Goal: Transaction & Acquisition: Purchase product/service

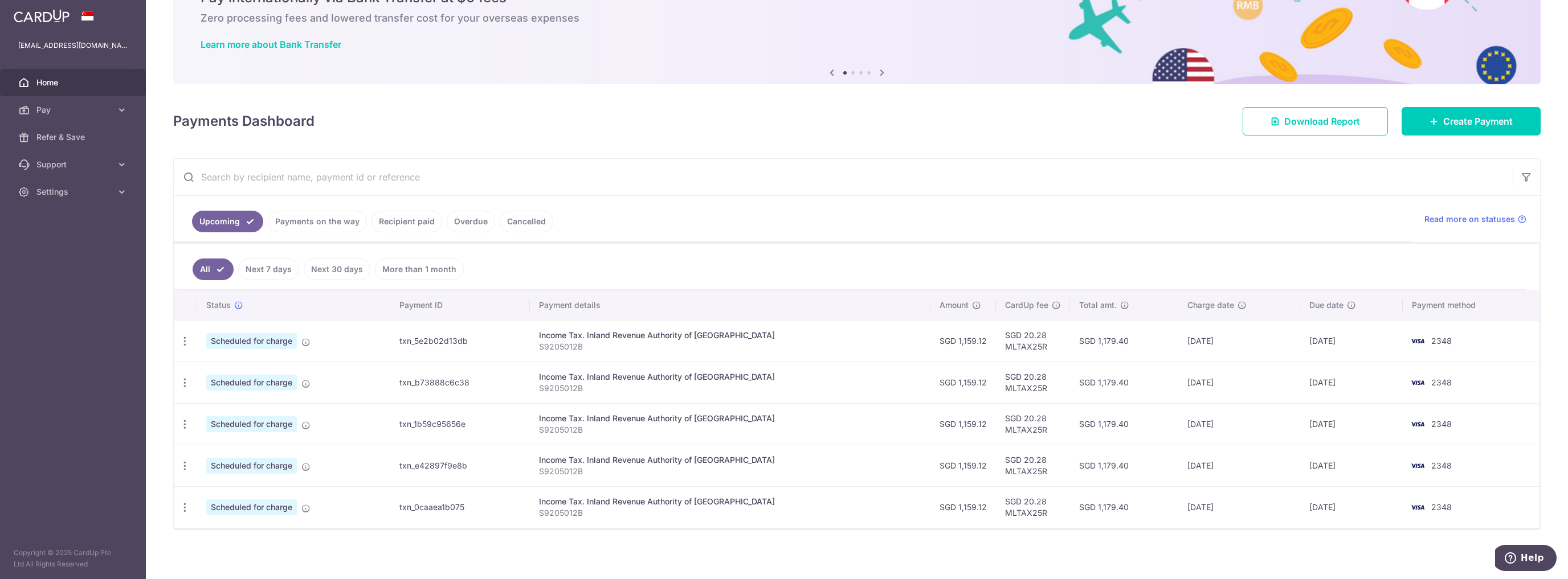
scroll to position [64, 0]
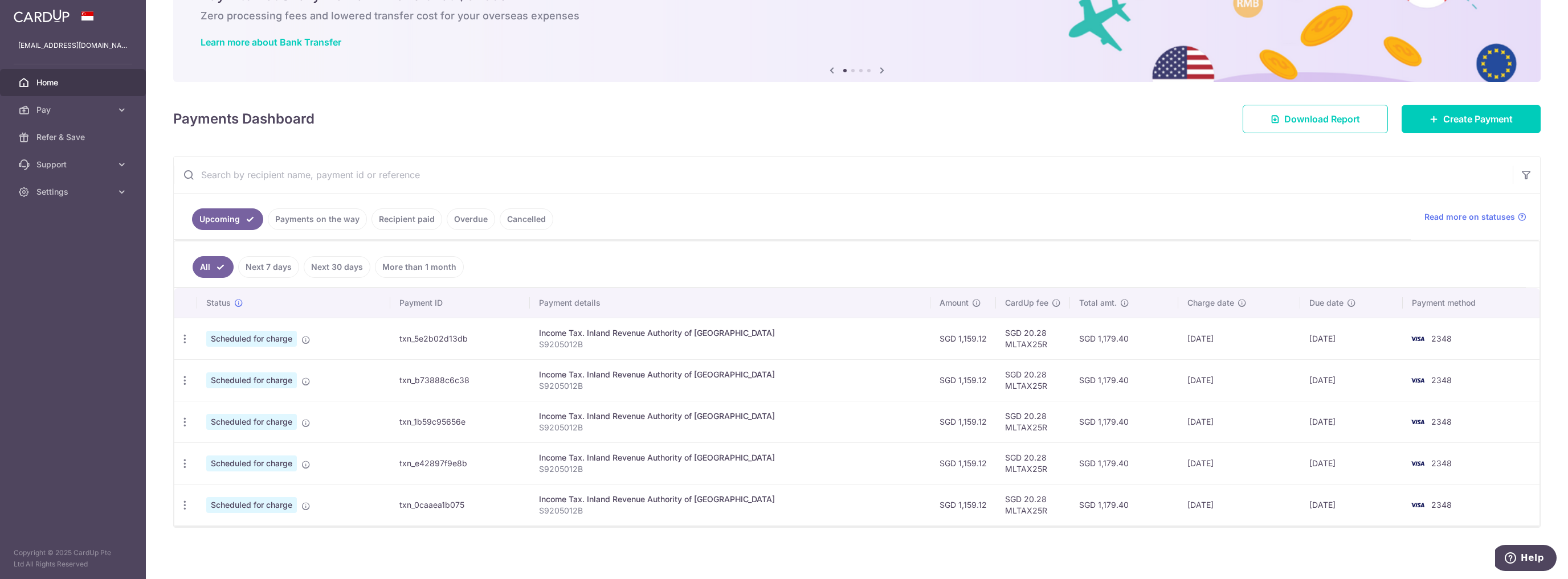
click at [401, 222] on link "Recipient paid" at bounding box center [407, 219] width 70 height 22
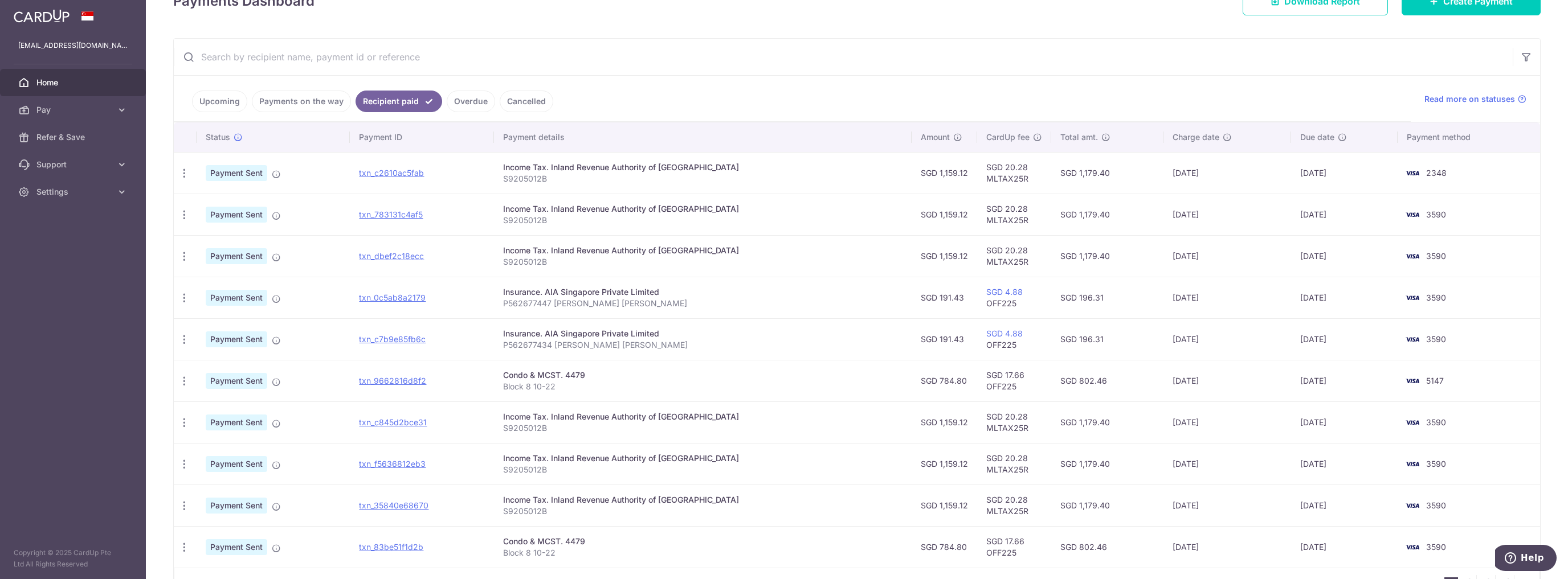
scroll to position [182, 0]
drag, startPoint x: 913, startPoint y: 377, endPoint x: 936, endPoint y: 377, distance: 23.0
click at [936, 377] on td "SGD 784.80" at bounding box center [945, 380] width 66 height 41
copy td "784.80"
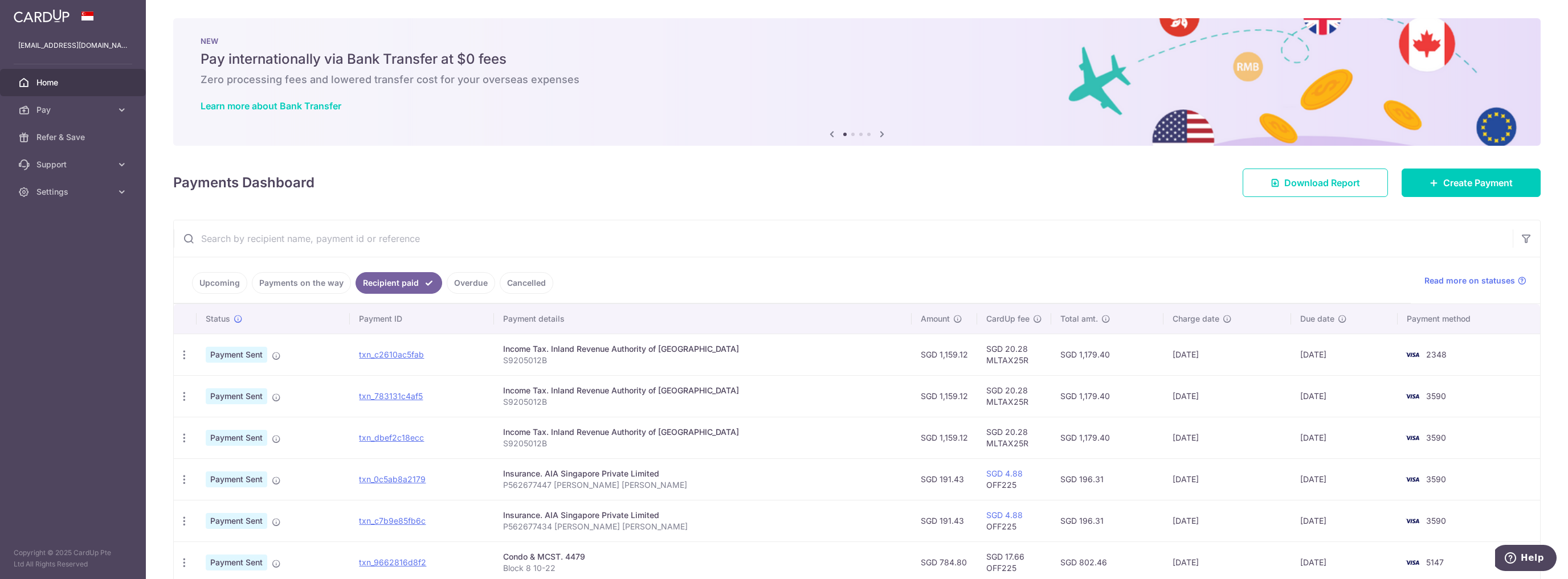
scroll to position [0, 0]
click at [1472, 175] on link "Create Payment" at bounding box center [1471, 182] width 139 height 28
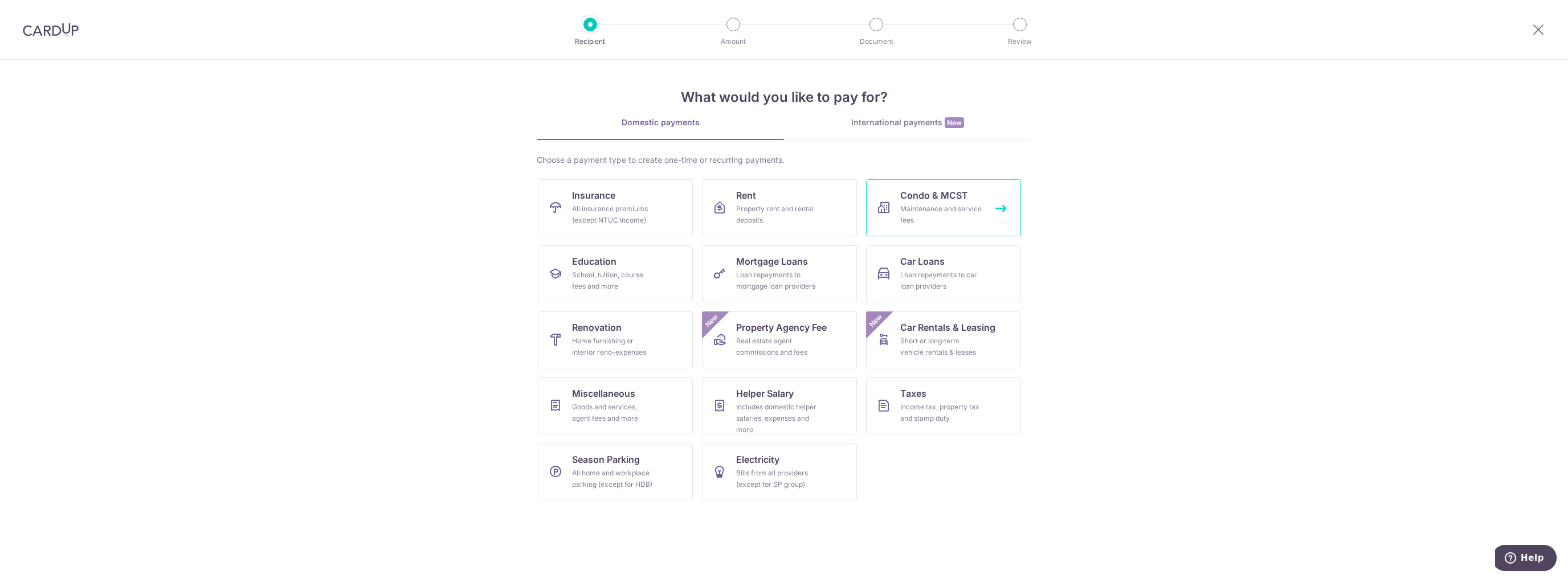
click at [924, 201] on span "Condo & MCST" at bounding box center [934, 195] width 68 height 14
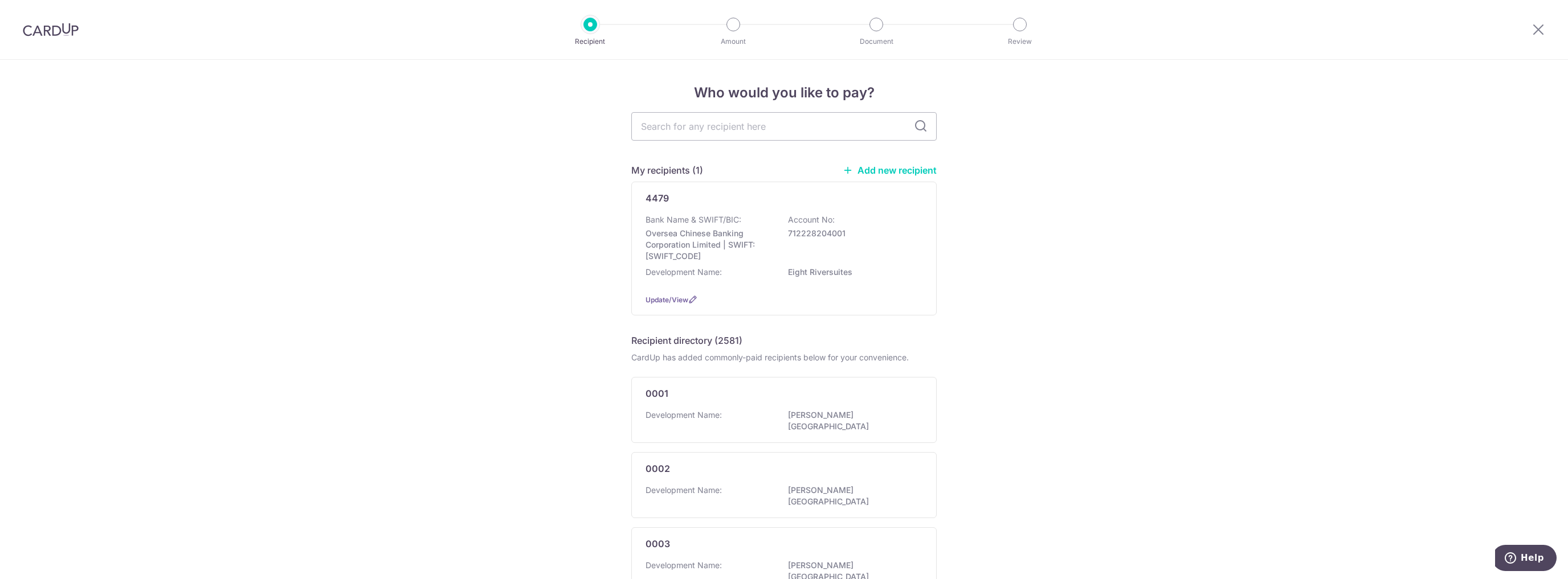
click at [54, 26] on img at bounding box center [50, 29] width 56 height 14
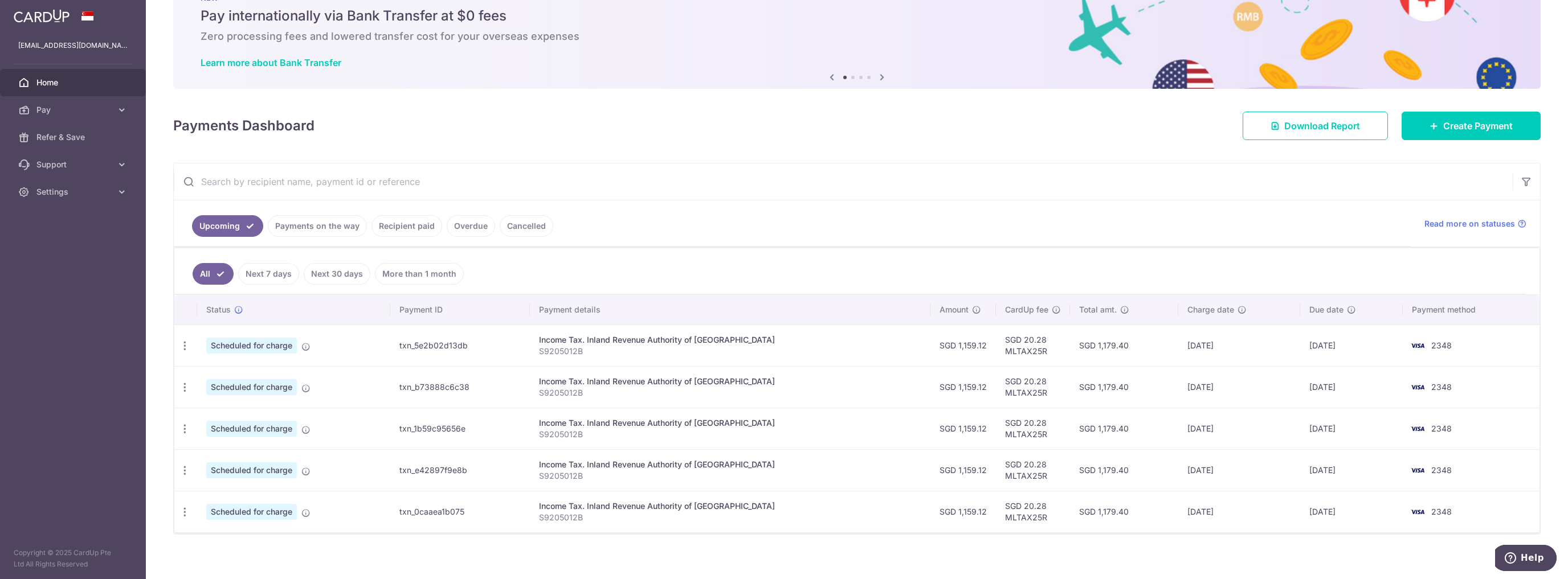
scroll to position [50, 0]
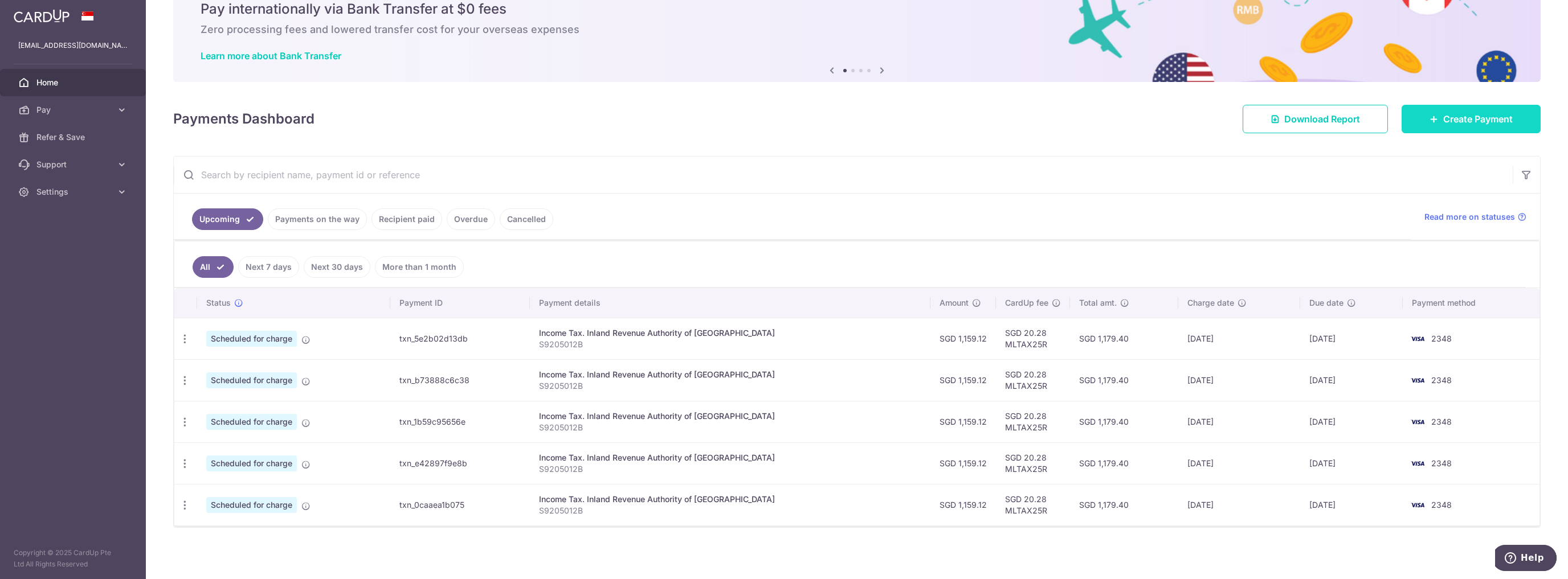
click at [1444, 126] on link "Create Payment" at bounding box center [1471, 119] width 139 height 28
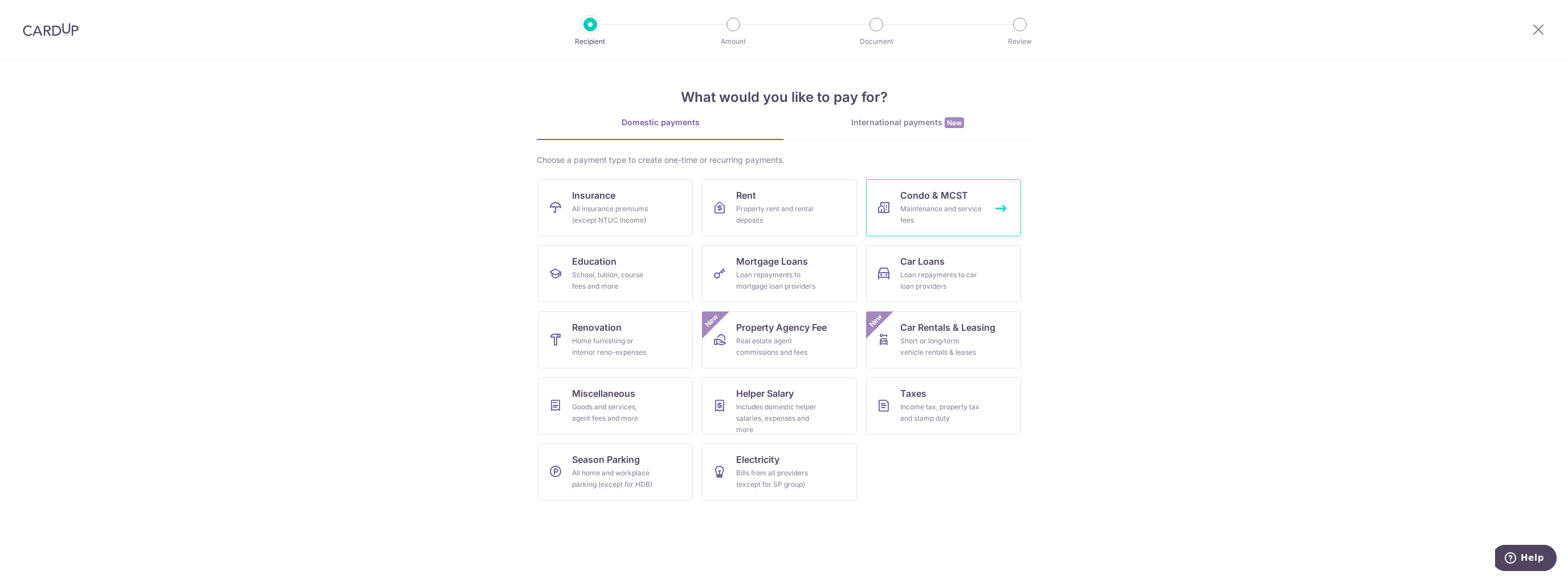
click at [924, 215] on div "Maintenance and service fees" at bounding box center [941, 214] width 82 height 23
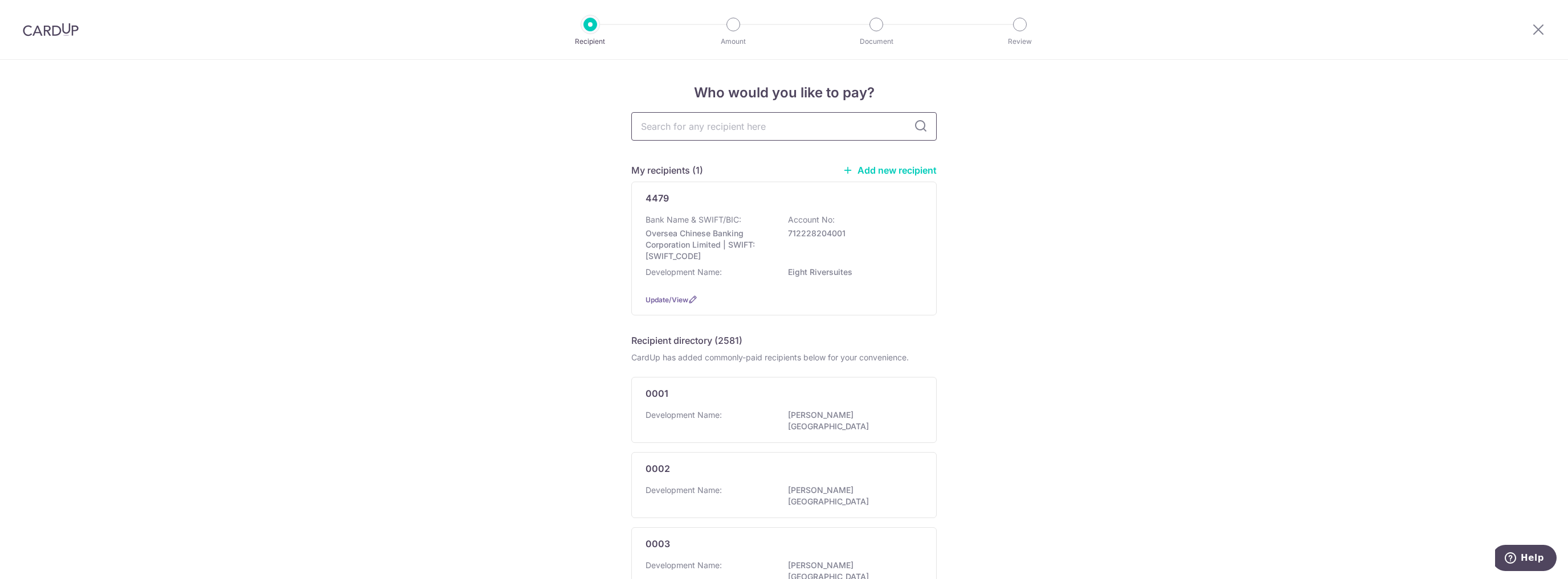
click at [703, 130] on input "text" at bounding box center [783, 126] width 305 height 28
type input "784.80"
click at [665, 249] on p "Oversea Chinese Banking Corporation Limited | SWIFT: [SWIFT_CODE]" at bounding box center [709, 244] width 128 height 34
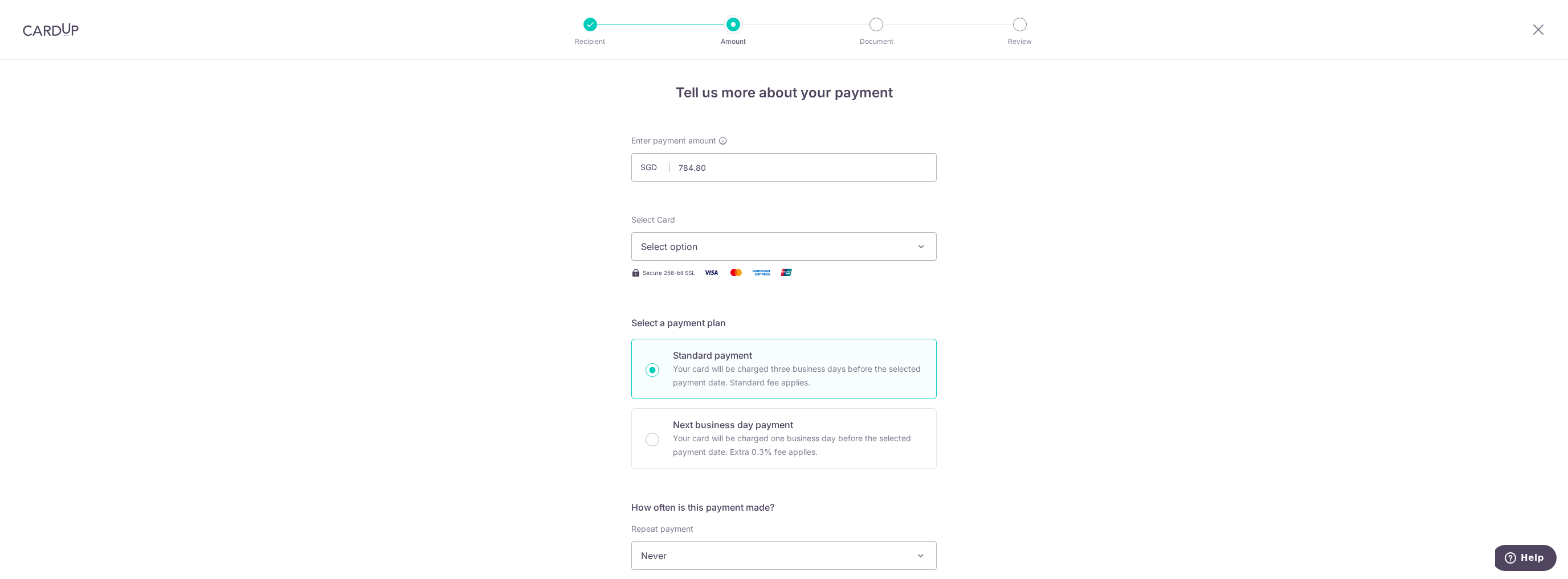
type input "784.80"
click at [709, 246] on span "Select option" at bounding box center [773, 246] width 265 height 14
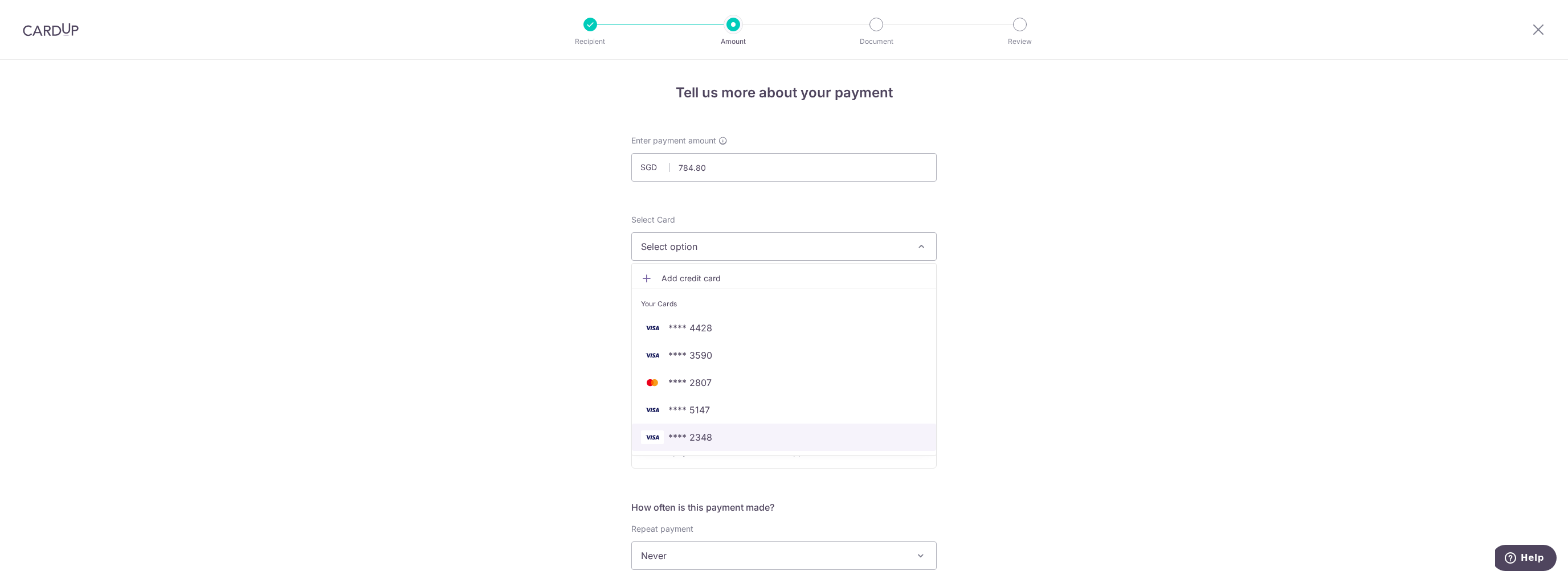
click at [717, 433] on span "**** 2348" at bounding box center [783, 437] width 286 height 14
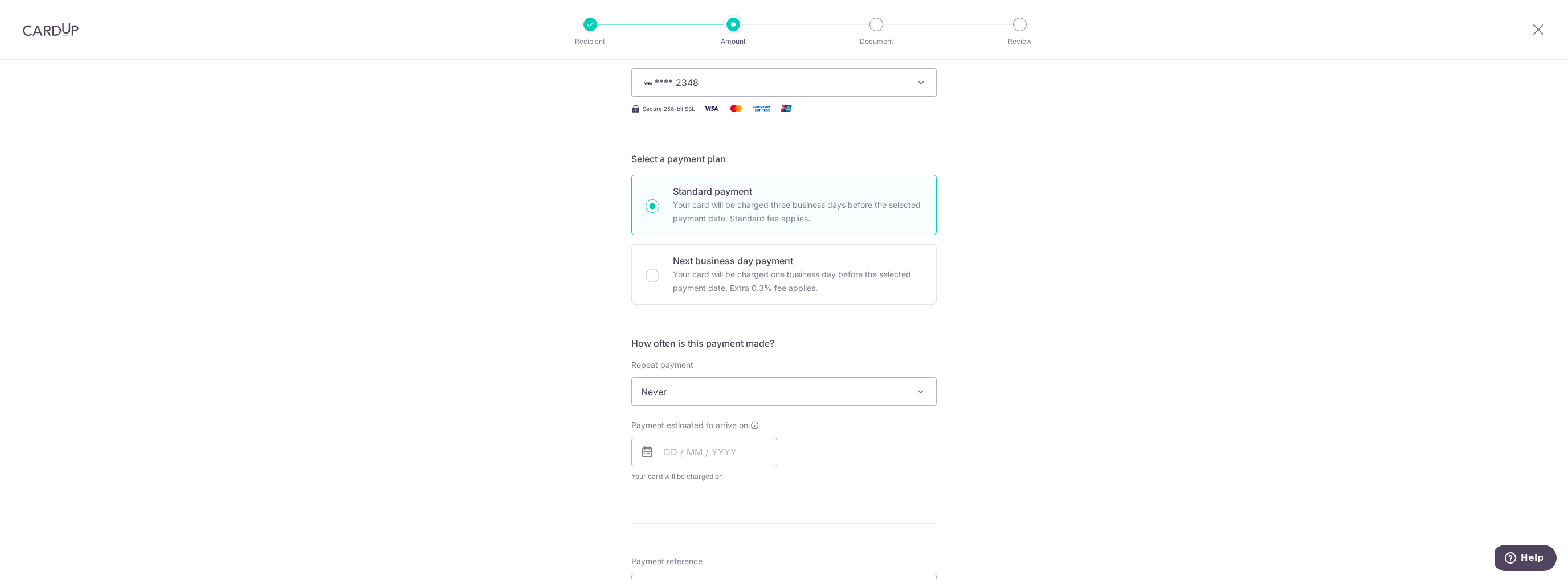
scroll to position [182, 0]
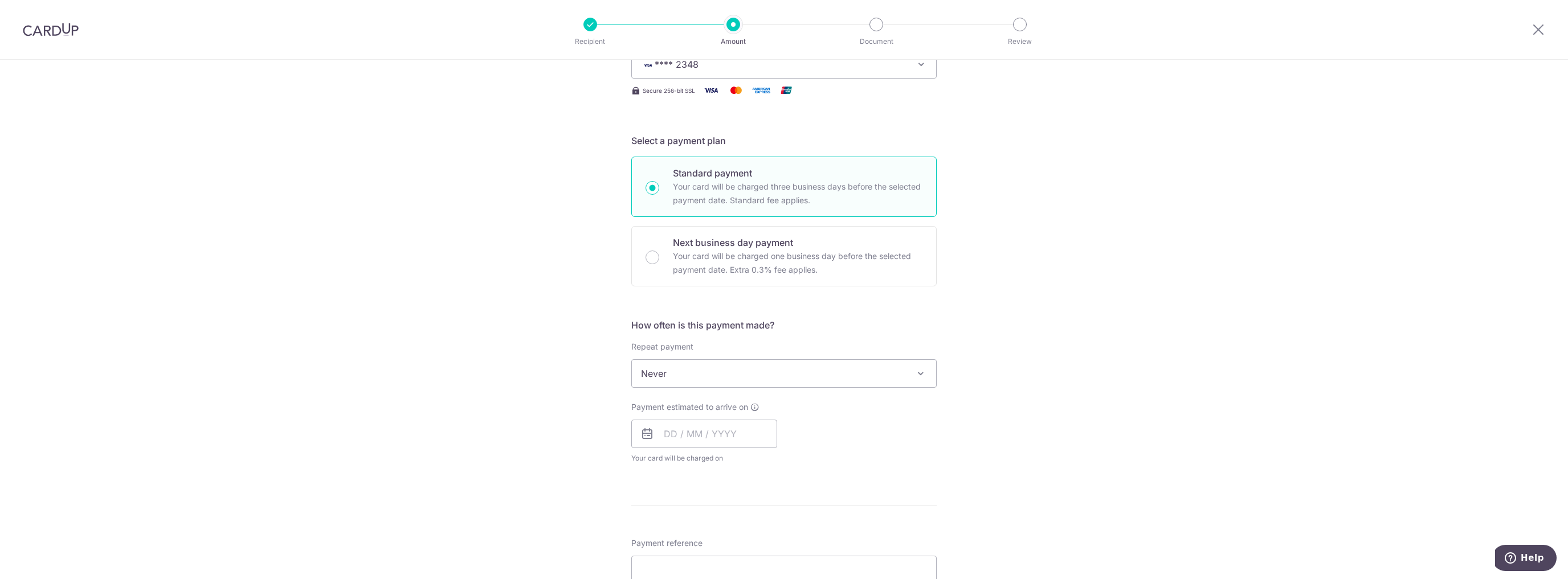
click at [794, 369] on span "Never" at bounding box center [783, 373] width 304 height 27
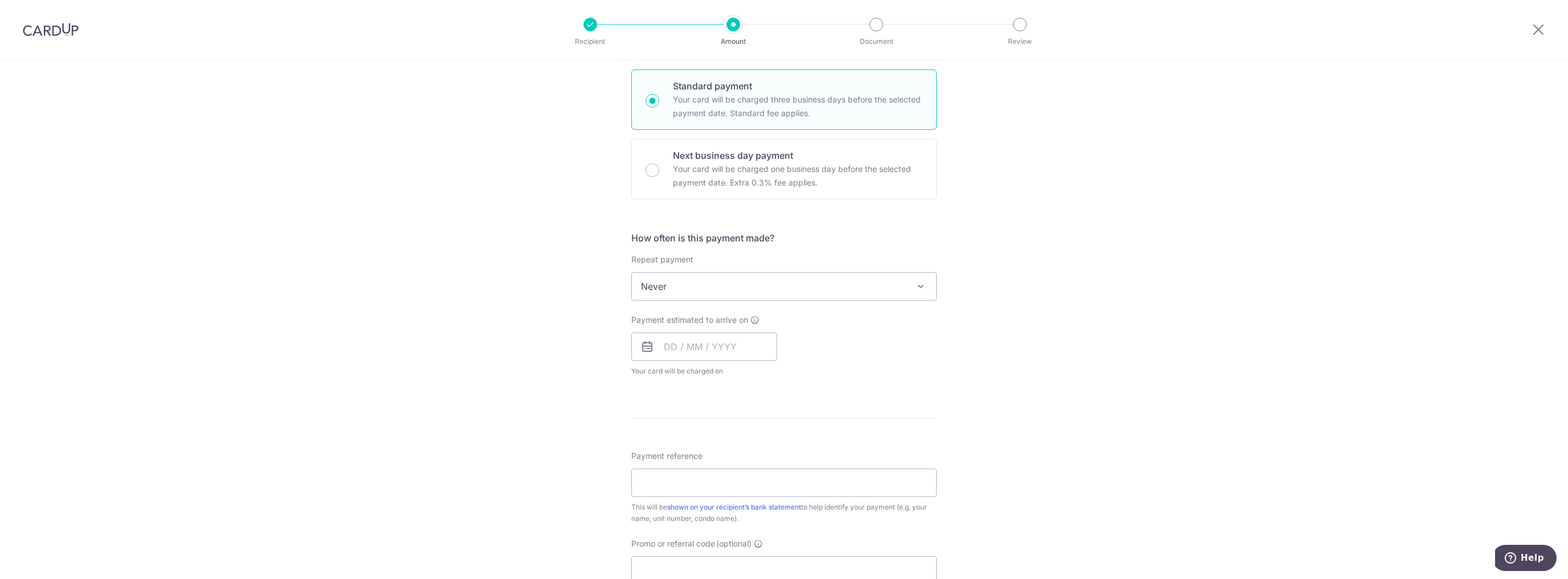
scroll to position [273, 0]
click at [727, 338] on input "text" at bounding box center [704, 342] width 146 height 28
click at [761, 467] on link "17" at bounding box center [769, 469] width 18 height 18
type input "[DATE]"
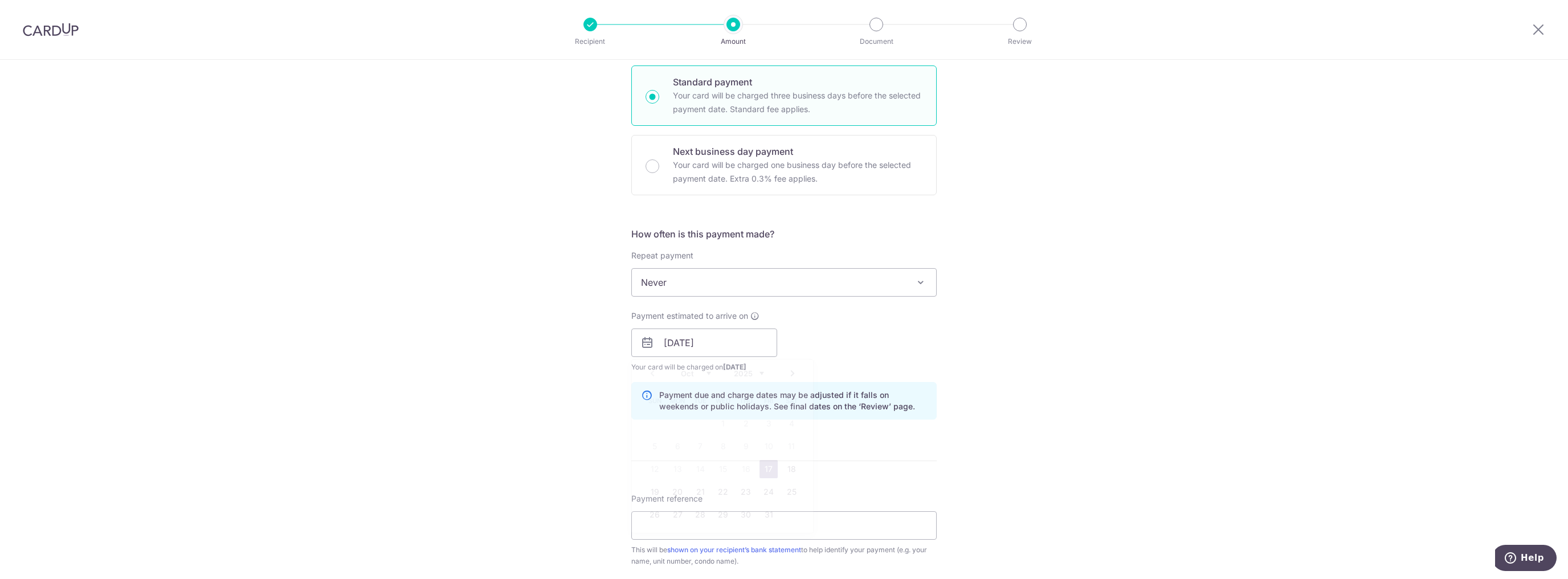
click at [885, 401] on p "Payment due and charge dates may be adjusted if it falls on weekends or public …" at bounding box center [792, 400] width 268 height 23
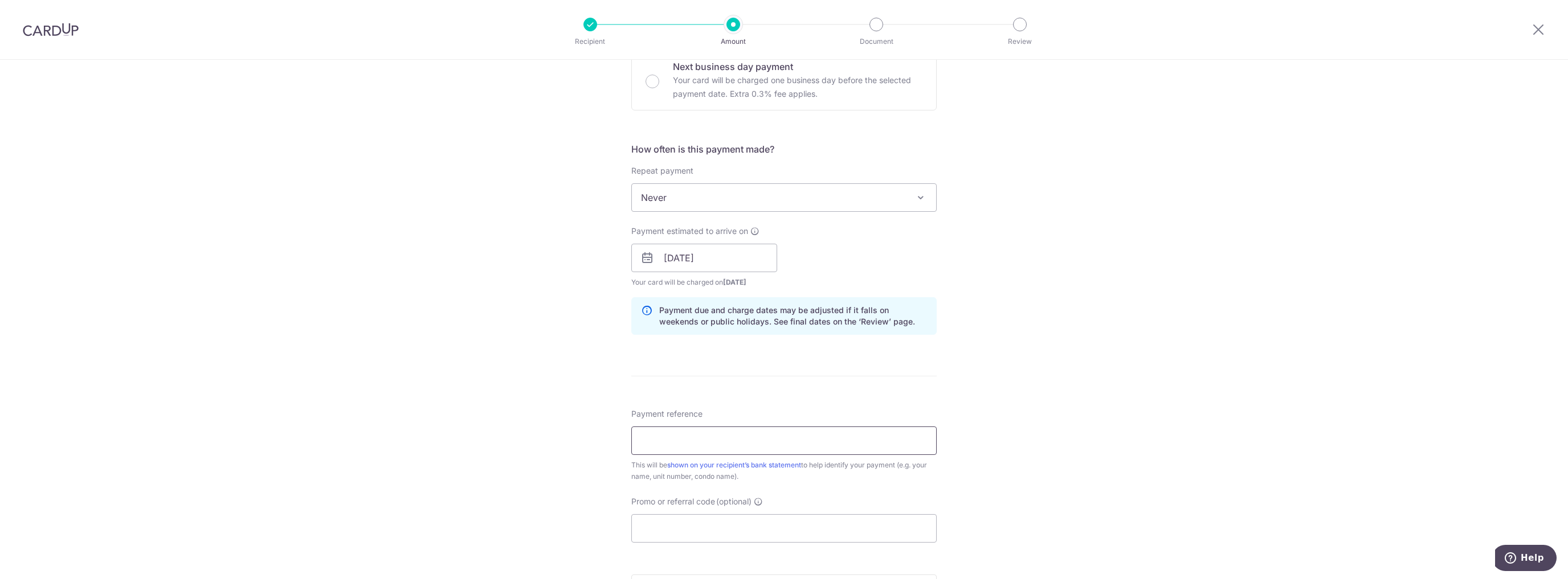
scroll to position [364, 0]
click at [825, 441] on input "Payment reference" at bounding box center [783, 435] width 305 height 28
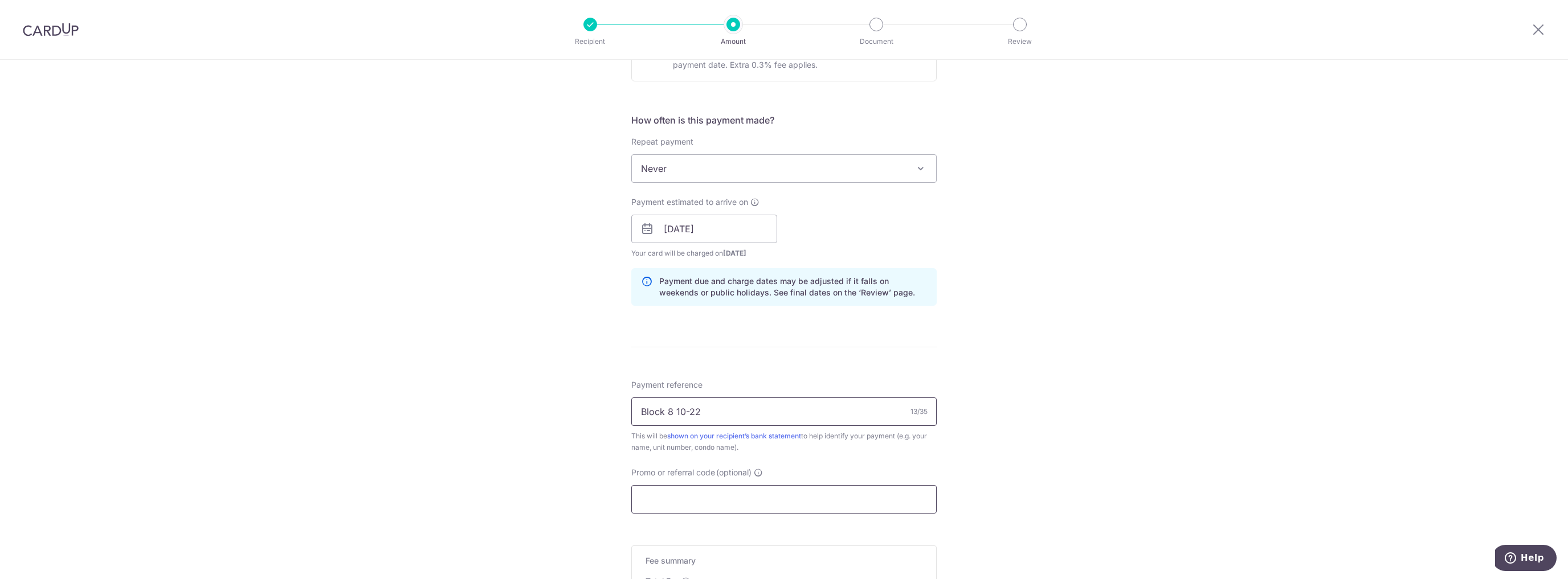
scroll to position [410, 0]
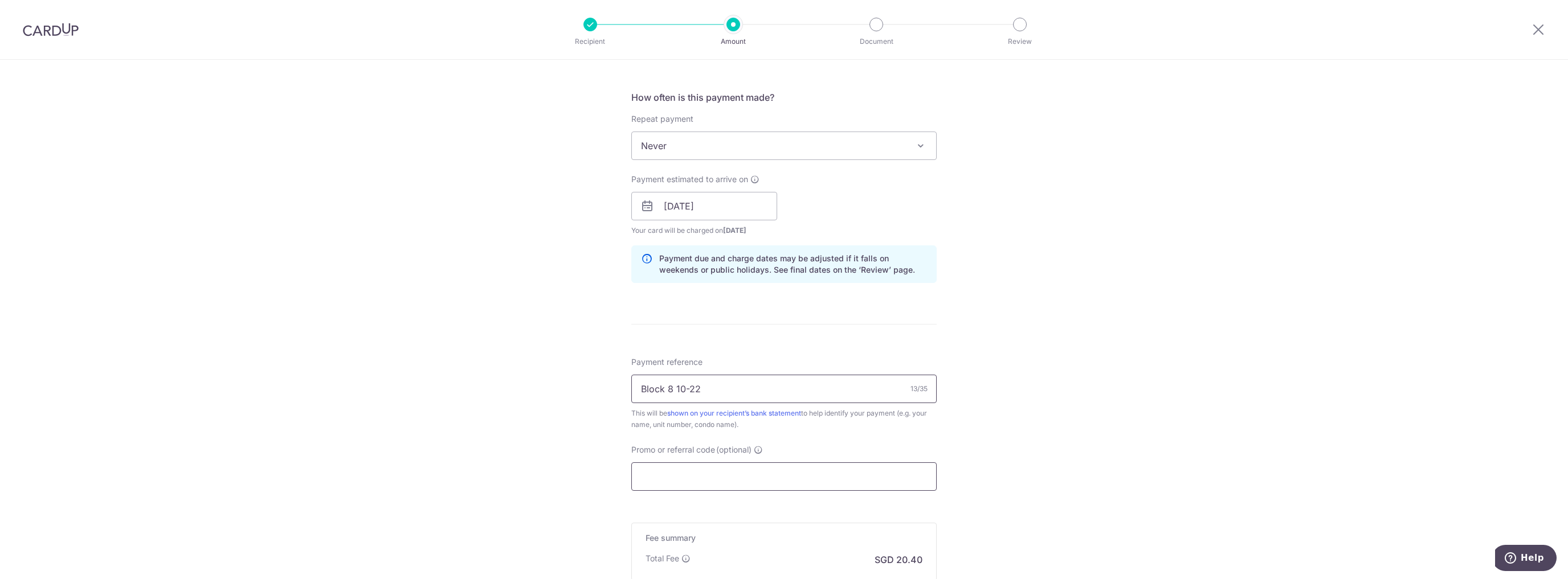
type input "Block 8 10-22"
click at [809, 471] on input "Promo or referral code (optional)" at bounding box center [783, 476] width 305 height 28
type input "OFF225"
click at [1151, 380] on div "Tell us more about your payment Enter payment amount SGD 784.80 784.80 Select C…" at bounding box center [784, 213] width 1568 height 1128
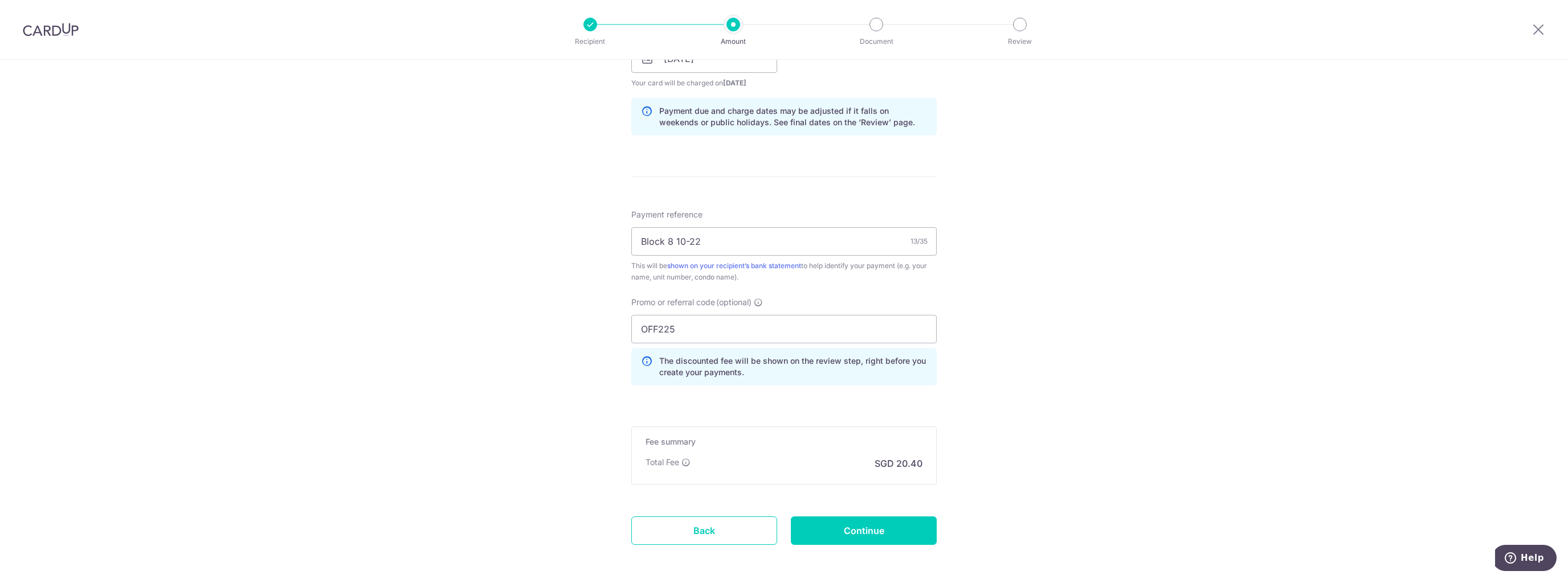
scroll to position [592, 0]
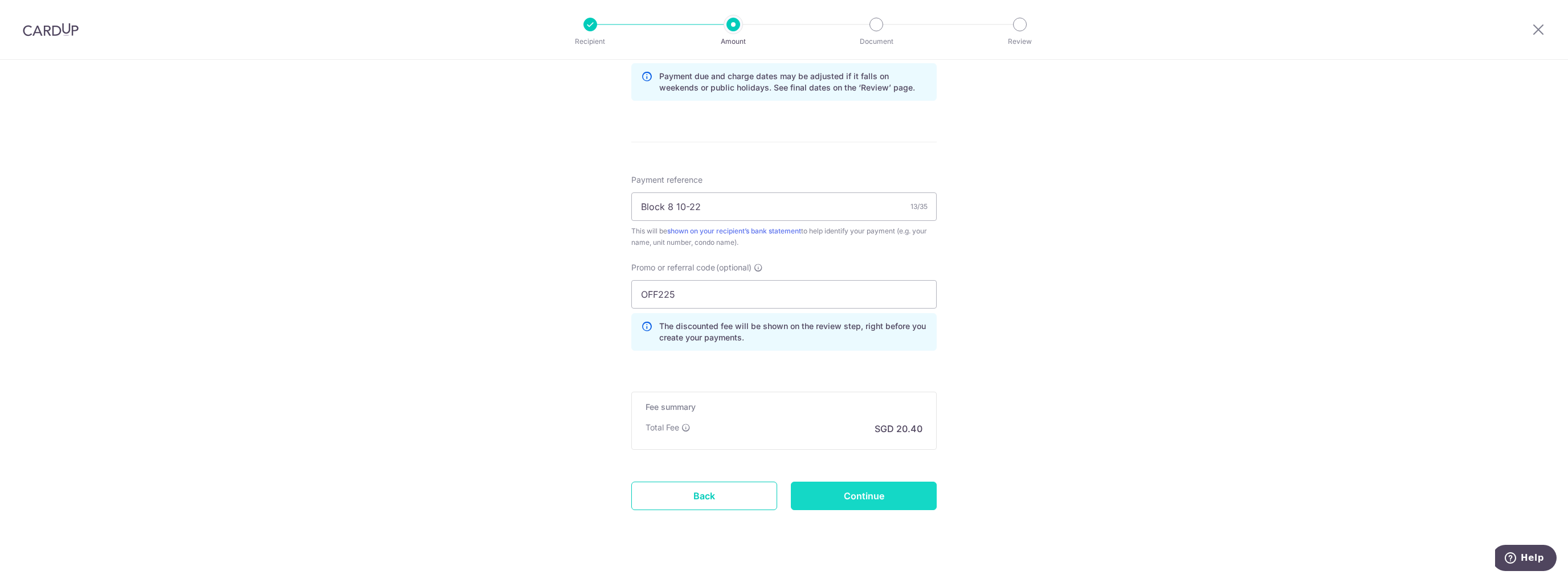
click at [844, 489] on input "Continue" at bounding box center [863, 496] width 146 height 28
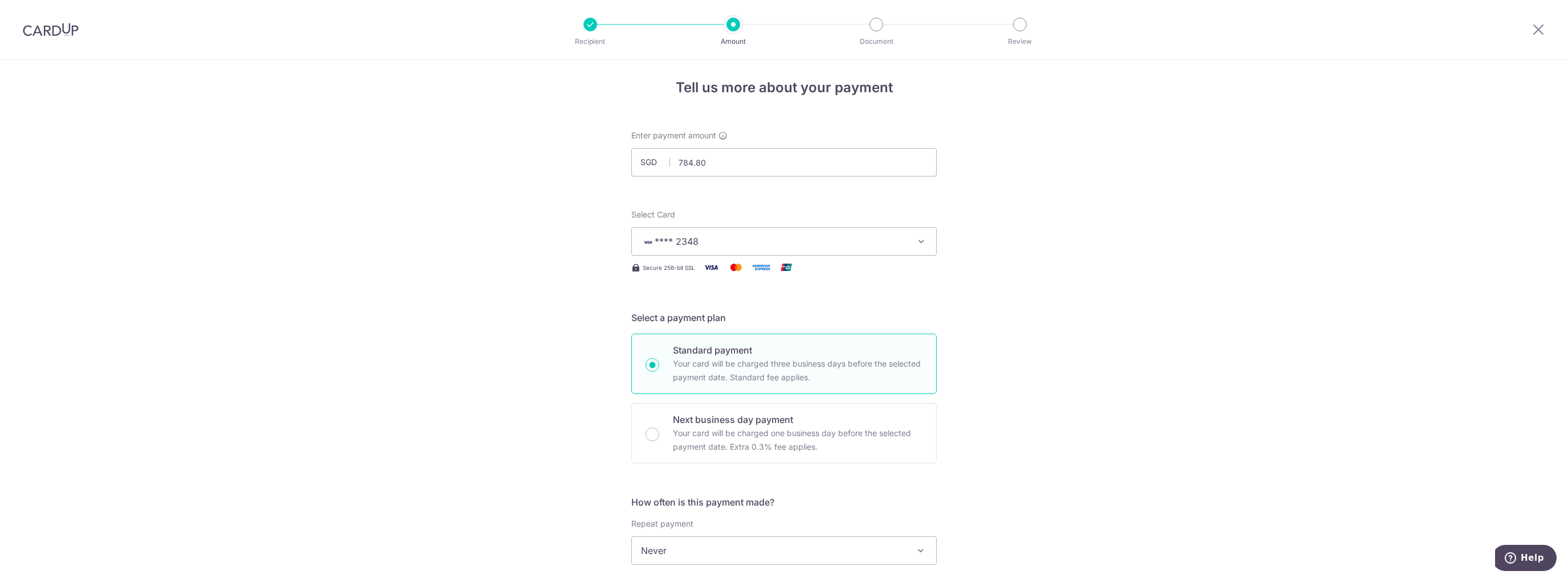
scroll to position [0, 0]
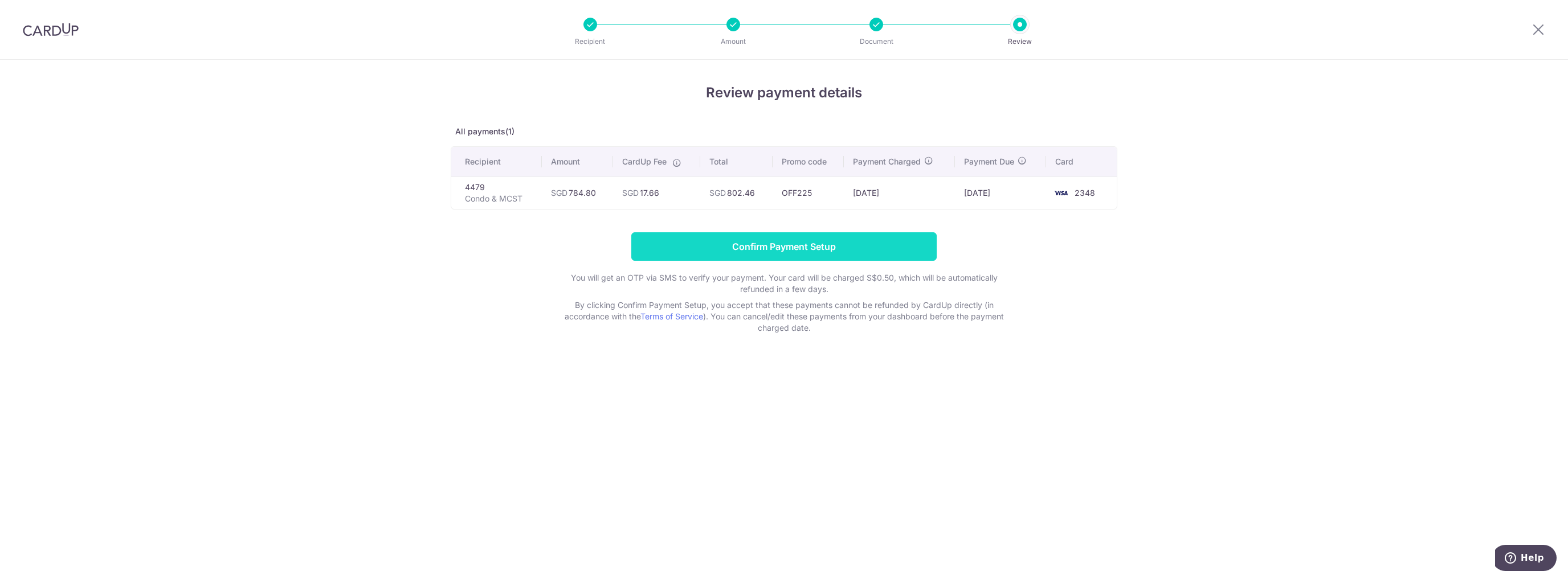
click at [775, 237] on input "Confirm Payment Setup" at bounding box center [783, 246] width 305 height 28
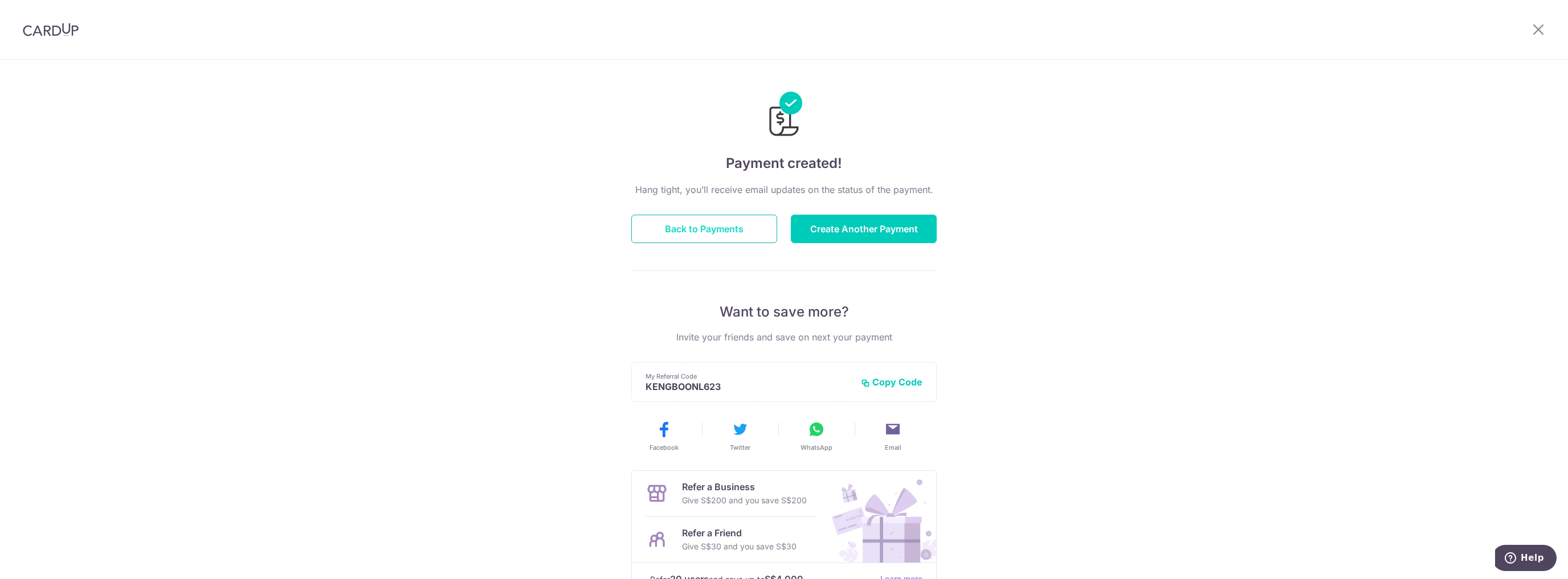
drag, startPoint x: 716, startPoint y: 243, endPoint x: 718, endPoint y: 237, distance: 6.3
click at [718, 240] on div "Hang tight, you’ll receive email updates on the status of the payment. Back to …" at bounding box center [783, 398] width 305 height 431
click at [718, 237] on button "Back to Payments" at bounding box center [704, 229] width 146 height 28
